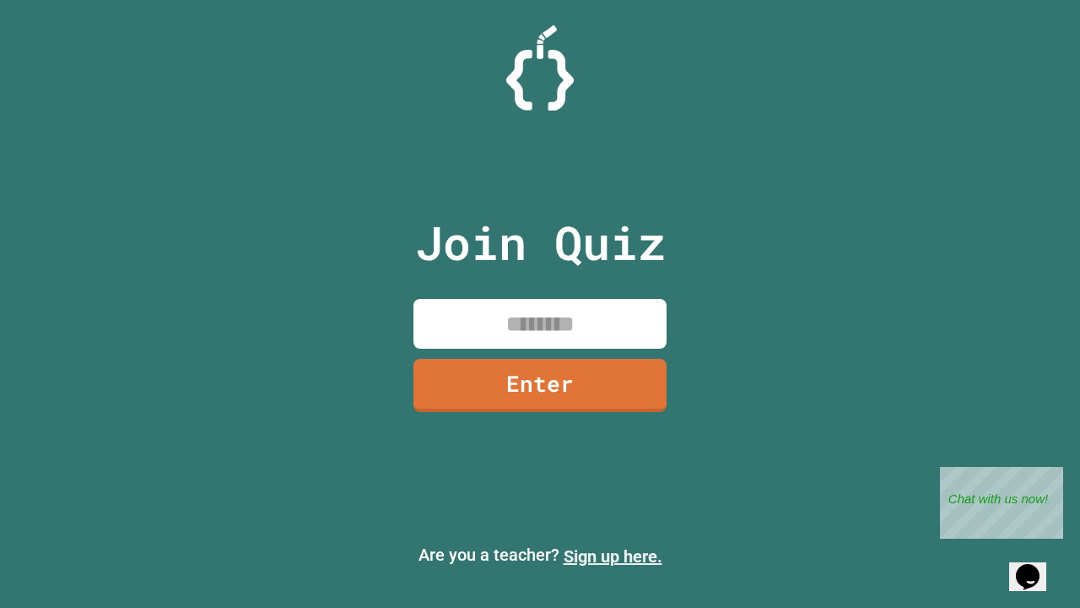
click at [613, 556] on link "Sign up here." at bounding box center [613, 556] width 99 height 20
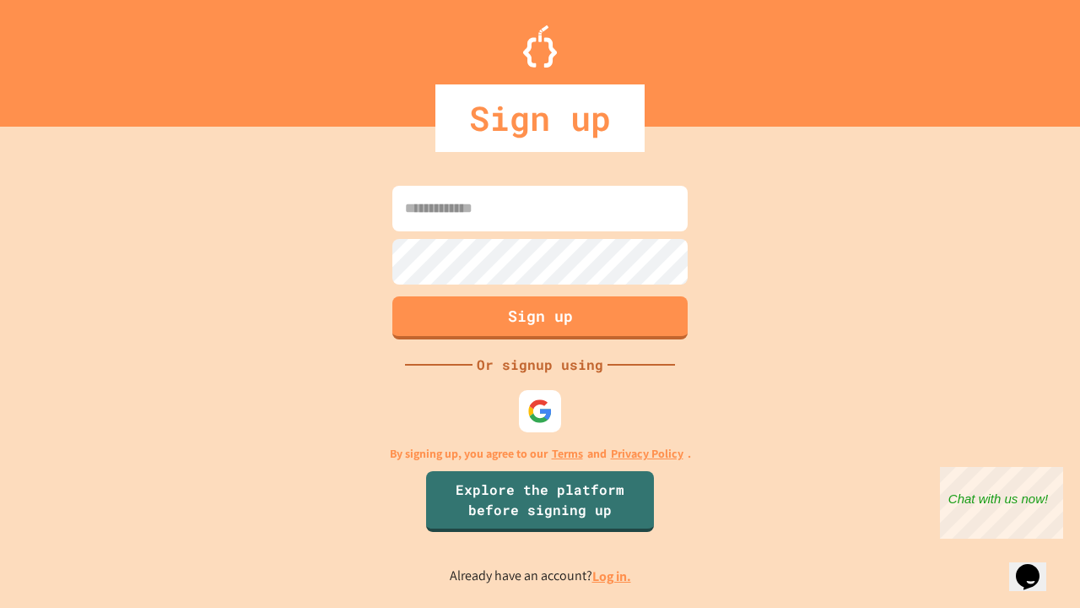
click at [613, 575] on link "Log in." at bounding box center [611, 576] width 39 height 18
